Goal: Task Accomplishment & Management: Complete application form

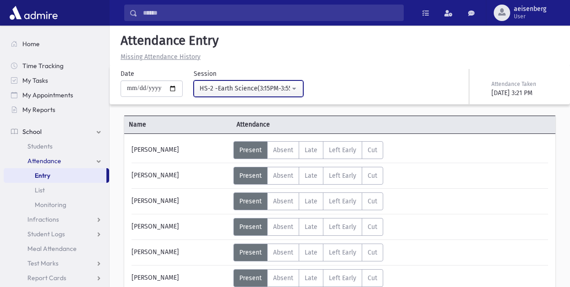
click at [298, 86] on button "HS-2 -Earth Science(3:15PM-3:55PM)" at bounding box center [248, 88] width 110 height 16
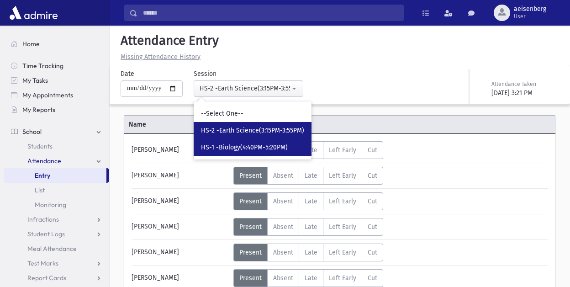
click at [247, 142] on link "HS-1 -Biology(4:40PM-5:20PM)" at bounding box center [252, 147] width 118 height 17
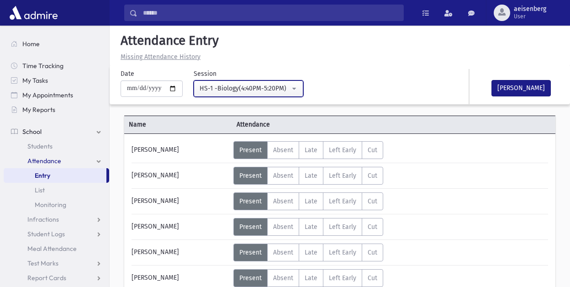
click at [295, 84] on button "HS-1 -Biology(4:40PM-5:20PM)" at bounding box center [248, 88] width 110 height 16
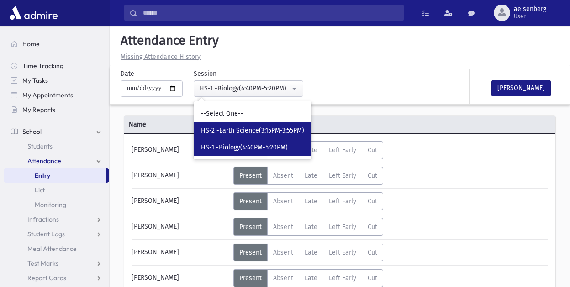
click at [244, 130] on span "HS-2 -Earth Science(3:15PM-3:55PM)" at bounding box center [252, 130] width 103 height 9
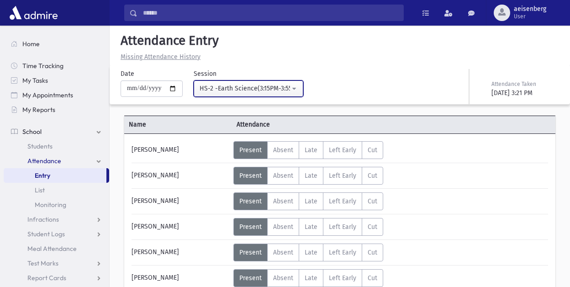
click at [295, 87] on button "HS-2 -Earth Science(3:15PM-3:55PM)" at bounding box center [248, 88] width 110 height 16
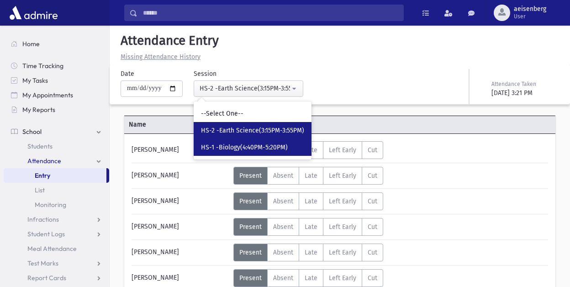
click at [253, 144] on span "HS-1 -Biology(4:40PM-5:20PM)" at bounding box center [244, 147] width 87 height 9
select select "****"
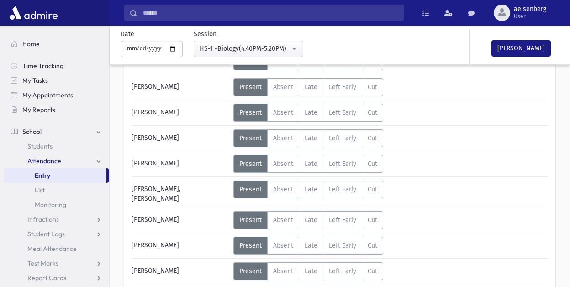
scroll to position [462, 0]
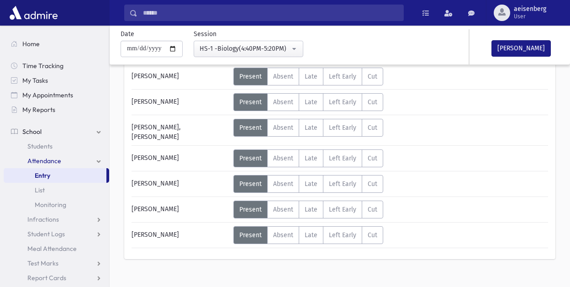
drag, startPoint x: 132, startPoint y: 150, endPoint x: 193, endPoint y: 219, distance: 91.2
copy div "Status Unexcused Admin Entry: [PERSON_NAME]"
click at [485, 154] on div "Status Unexcused Admin: Present P Absent A L" at bounding box center [389, 158] width 313 height 18
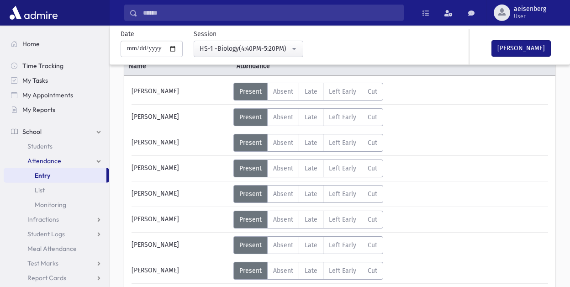
scroll to position [0, 0]
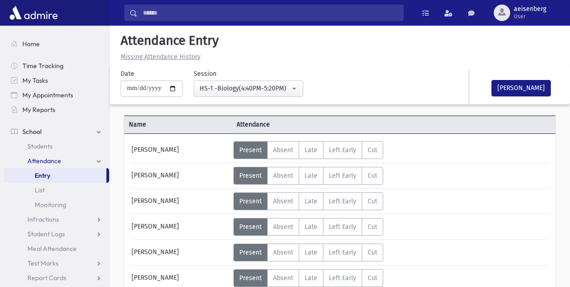
click at [436, 174] on div "Status Unexcused Admin: Present P Absent A L" at bounding box center [389, 176] width 313 height 18
